Goal: Information Seeking & Learning: Learn about a topic

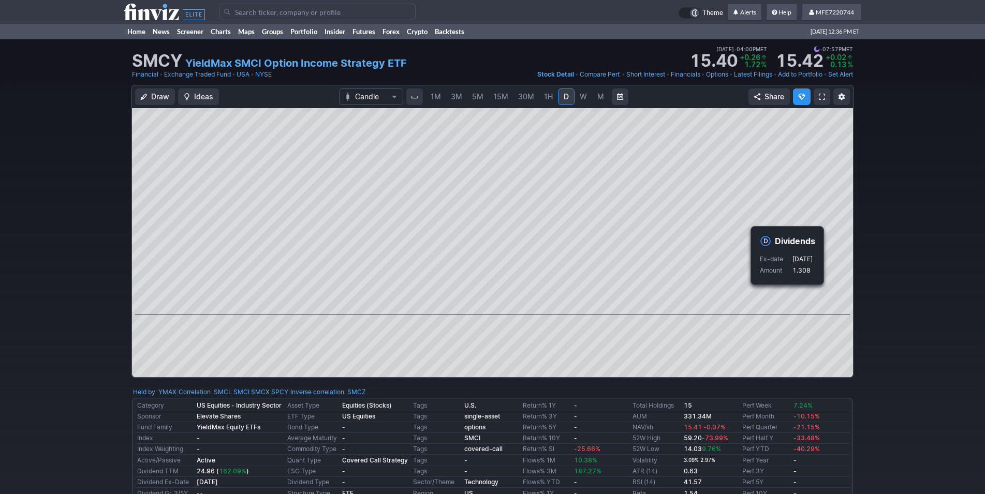
click at [889, 297] on div "Draw Ideas Candle 1M 3M 5M 15M 30M 1H D W M Share" at bounding box center [492, 235] width 985 height 301
